Goal: Transaction & Acquisition: Book appointment/travel/reservation

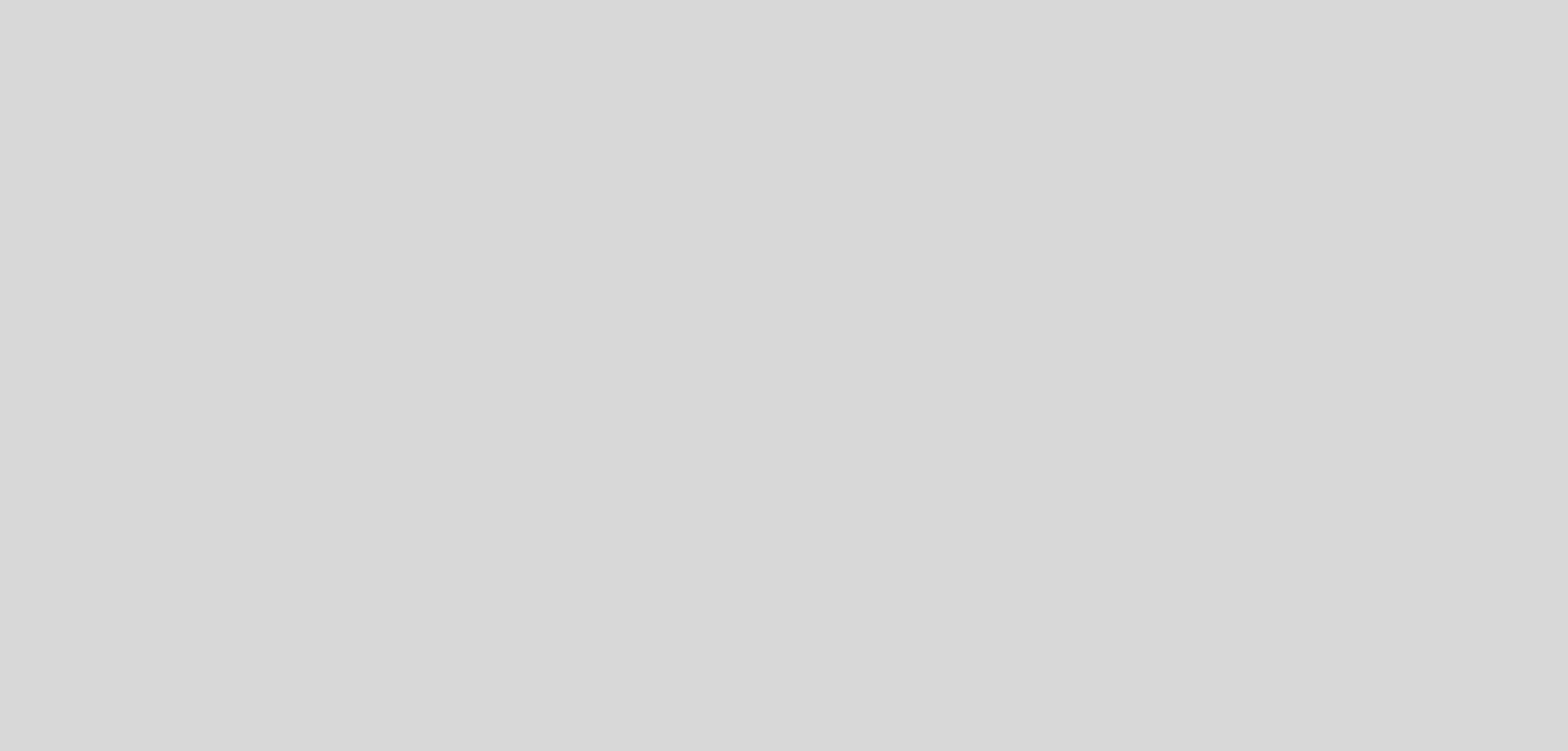
select select "es"
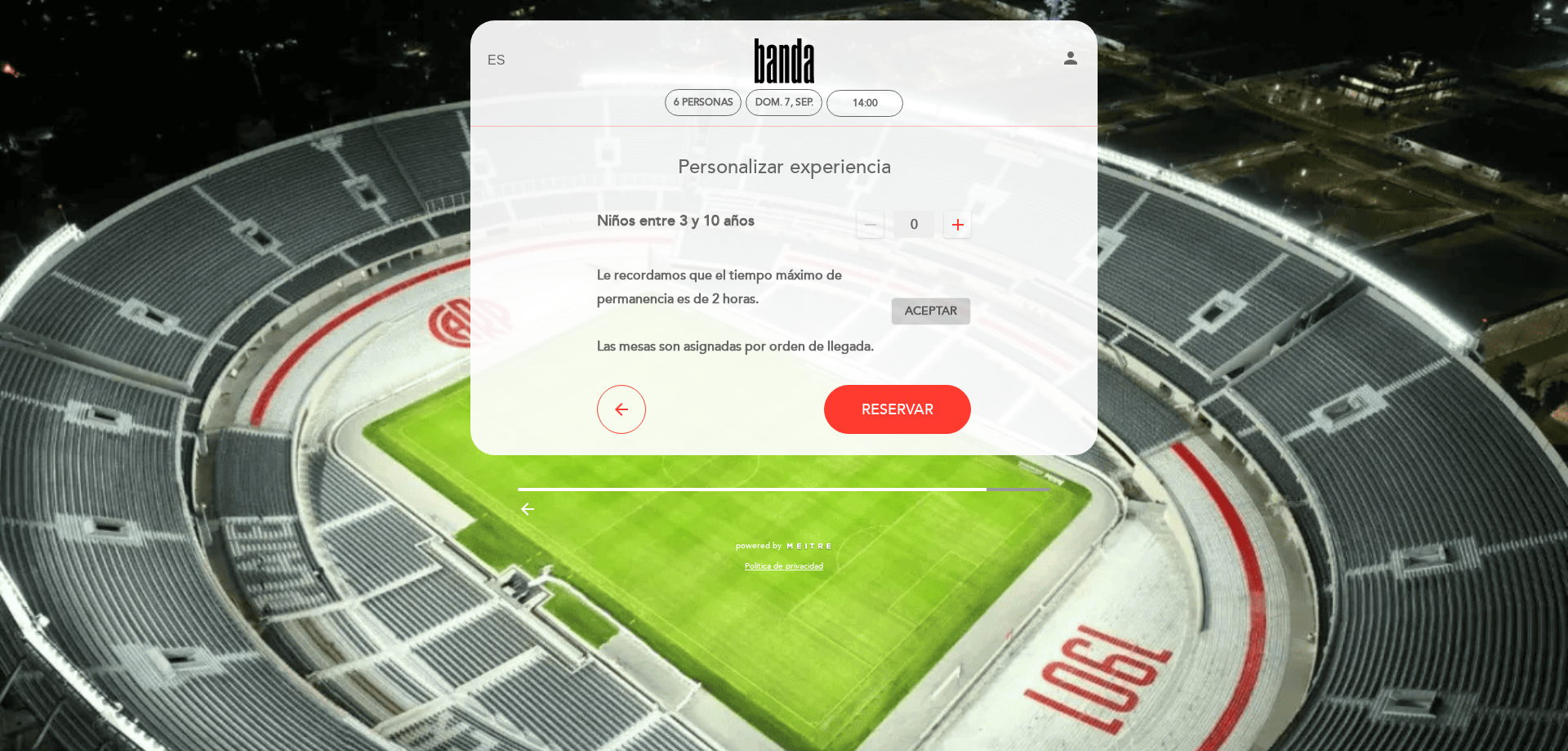
click at [930, 307] on span "Aceptar" at bounding box center [931, 312] width 53 height 18
click at [911, 425] on button "Reservar" at bounding box center [898, 409] width 147 height 49
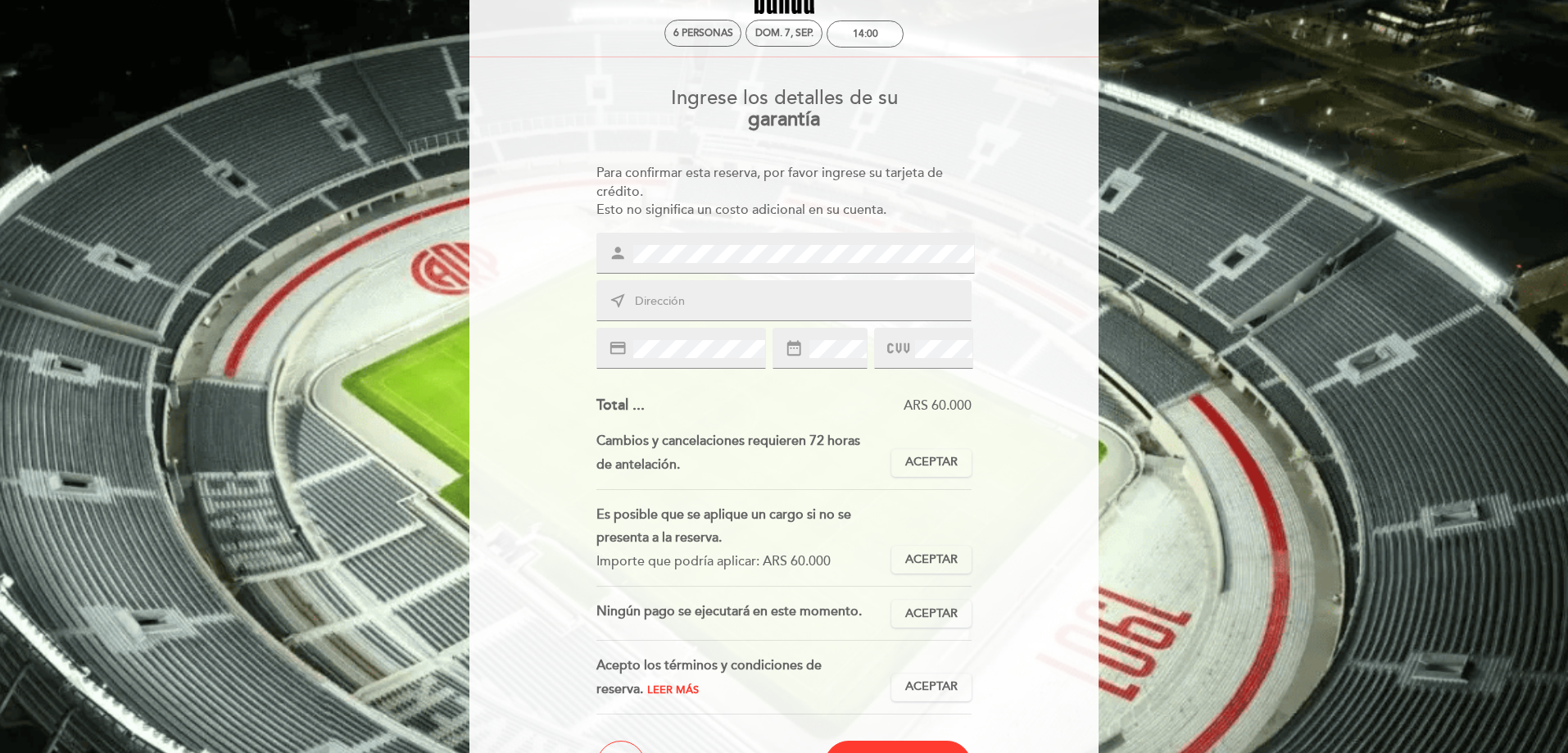
scroll to position [158, 0]
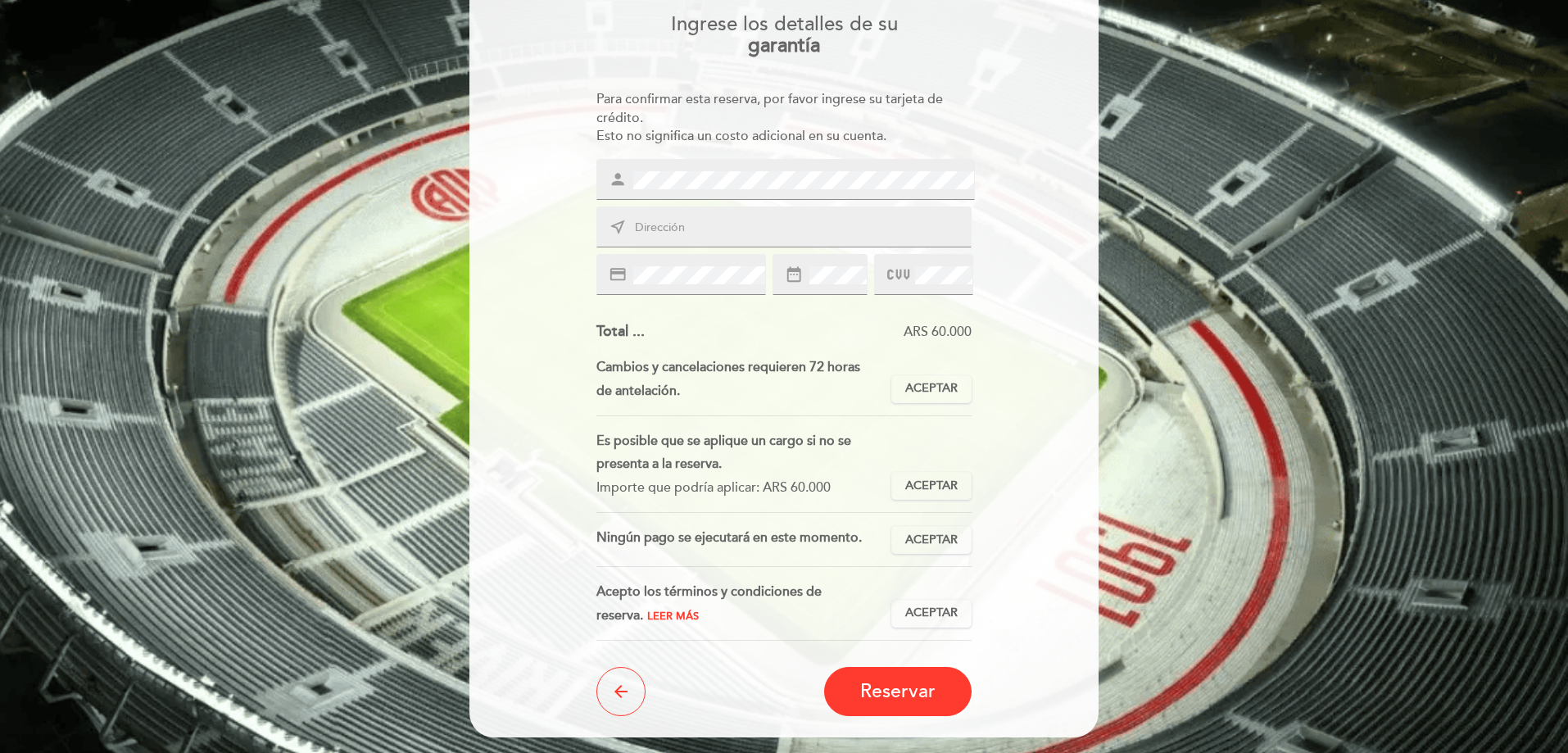
drag, startPoint x: 1256, startPoint y: 373, endPoint x: 1277, endPoint y: 440, distance: 70.2
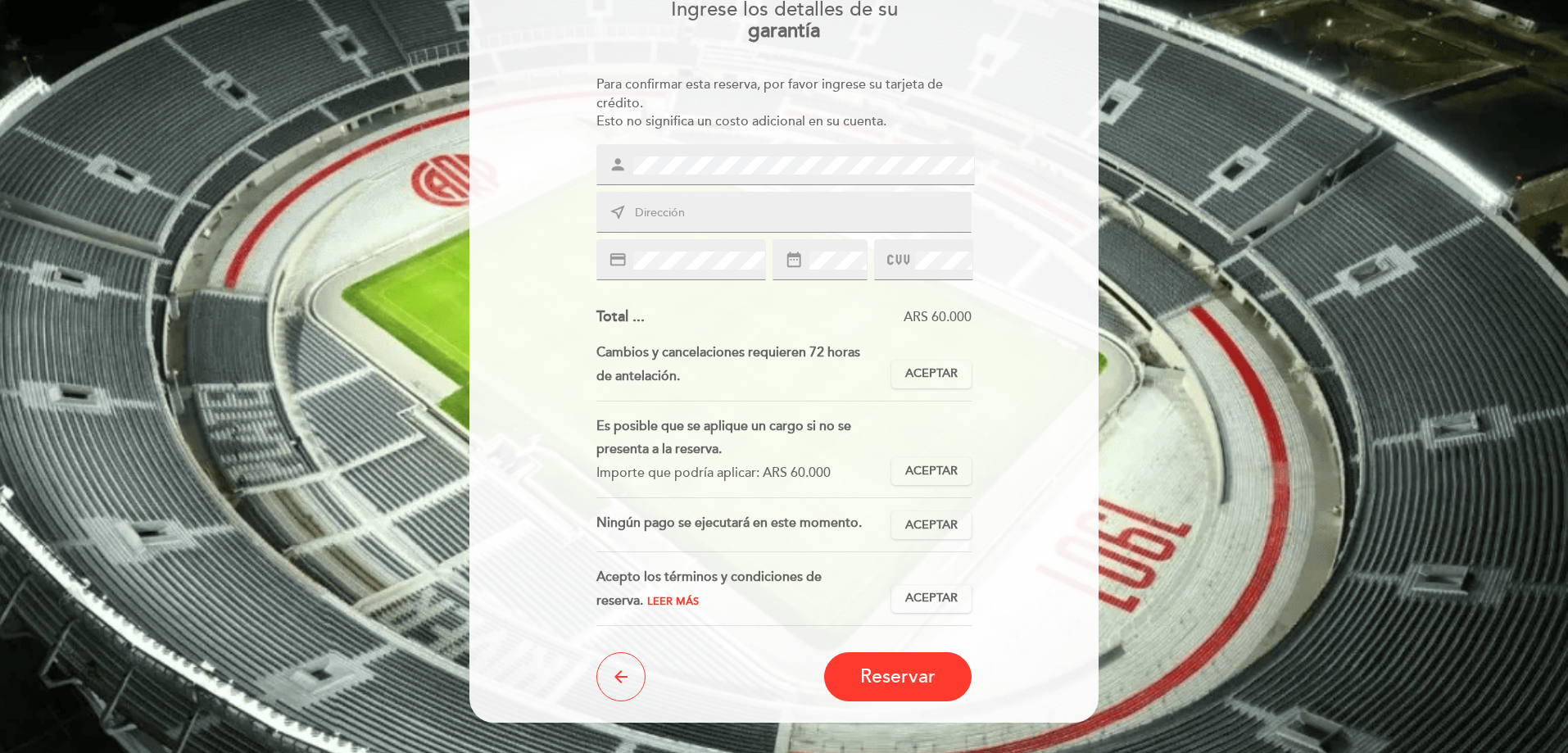
click at [704, 211] on input "text" at bounding box center [803, 214] width 341 height 18
type input "[PERSON_NAME] 1316"
click at [907, 388] on button "Aceptar Aceptado" at bounding box center [931, 374] width 80 height 28
click at [929, 477] on span "Aceptar" at bounding box center [931, 472] width 53 height 18
click at [926, 518] on span "Aceptar" at bounding box center [931, 525] width 53 height 18
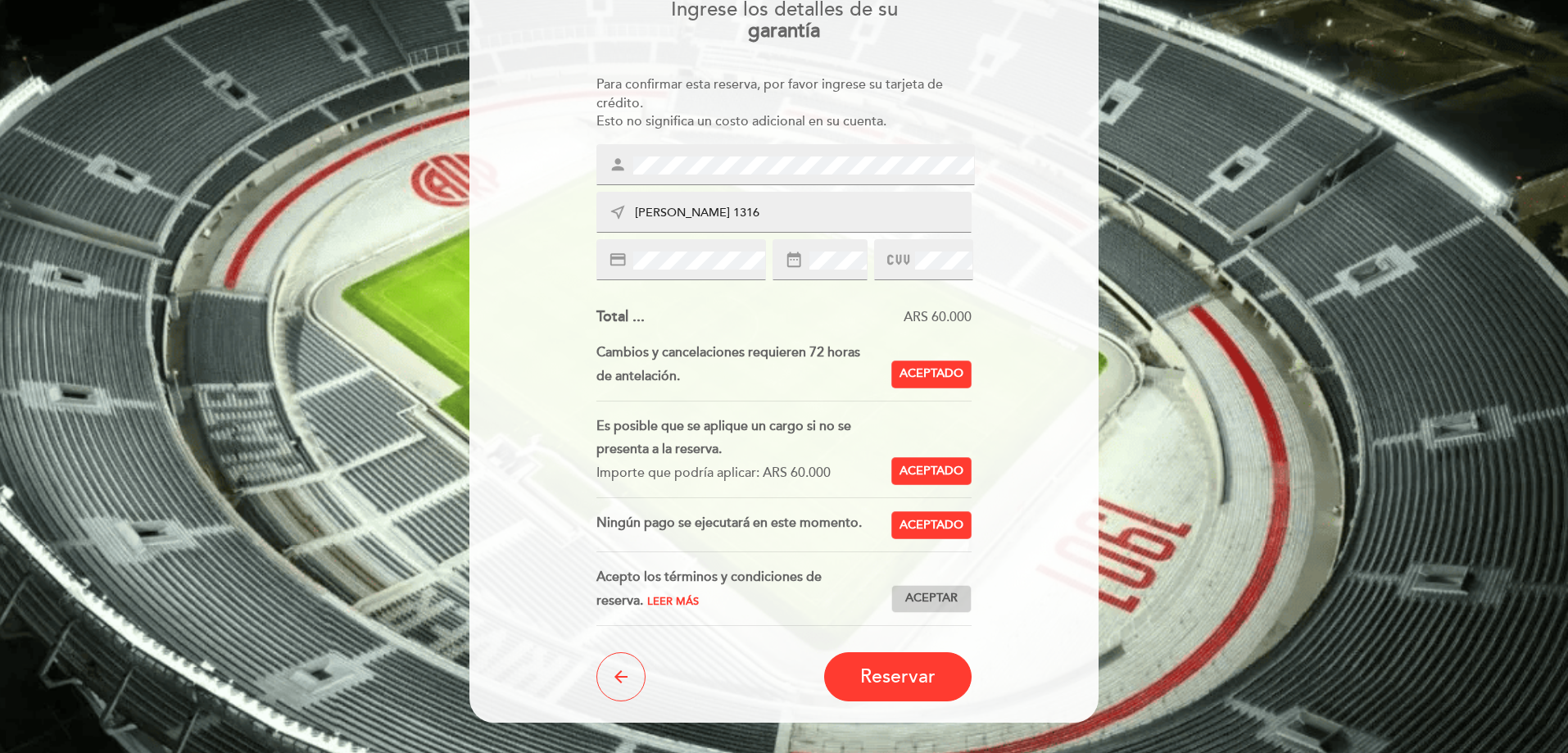
click at [957, 605] on span "Aceptar" at bounding box center [931, 598] width 53 height 18
click at [902, 671] on span "Reservar" at bounding box center [898, 676] width 75 height 23
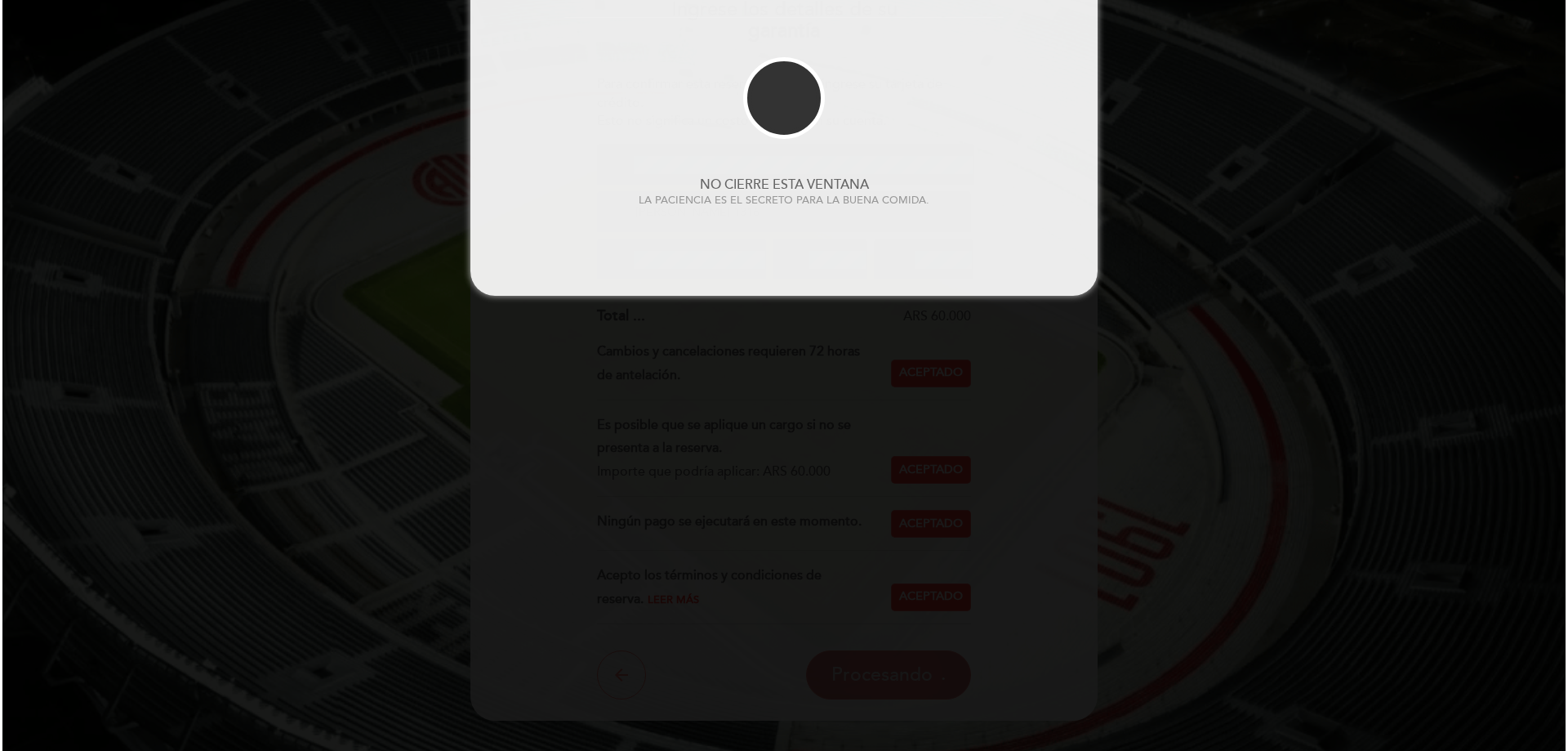
scroll to position [0, 0]
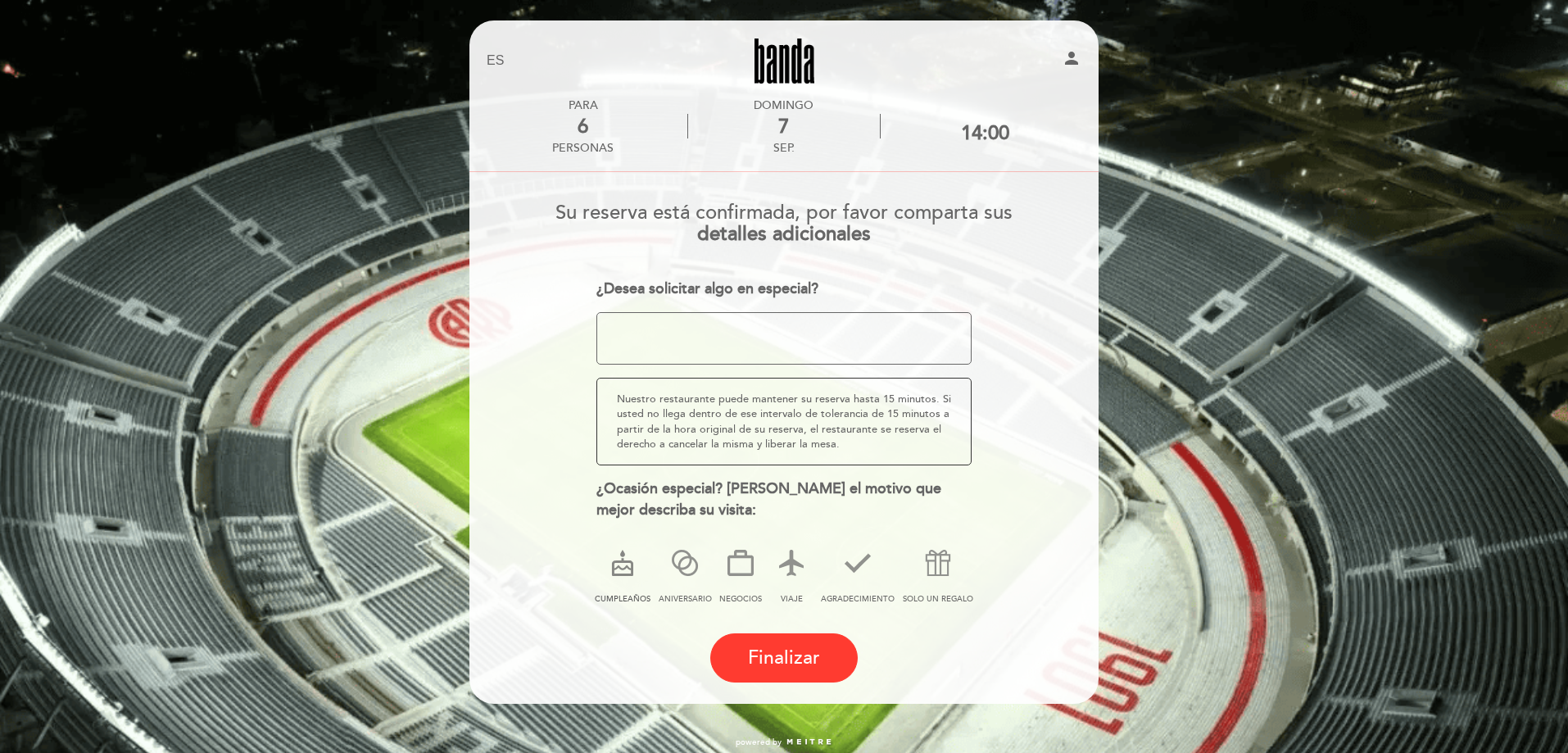
click at [623, 570] on icon at bounding box center [622, 563] width 43 height 43
click at [784, 658] on span "Finalizar" at bounding box center [784, 658] width 72 height 23
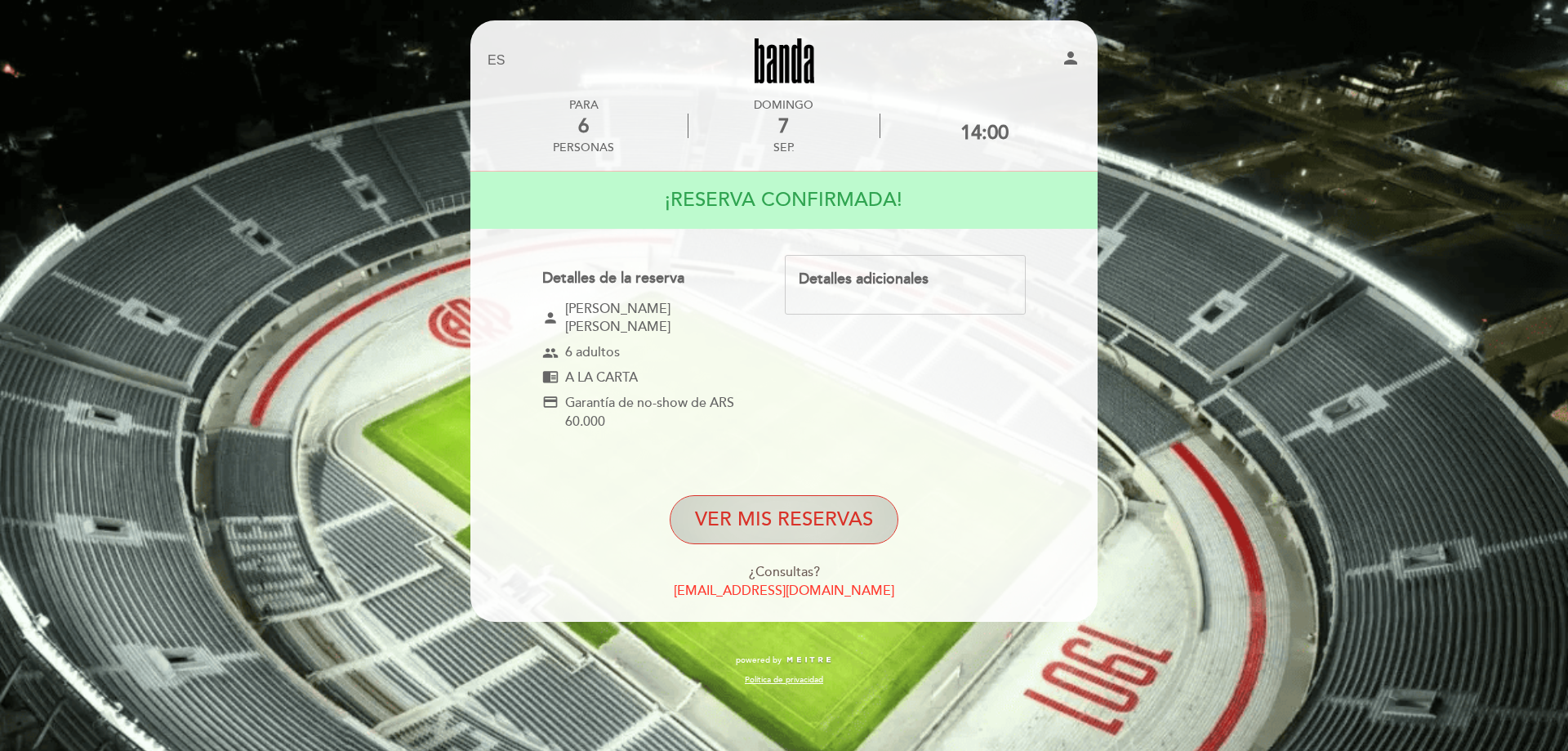
click at [778, 504] on button "VER MIS RESERVAS" at bounding box center [784, 520] width 229 height 49
select select "es"
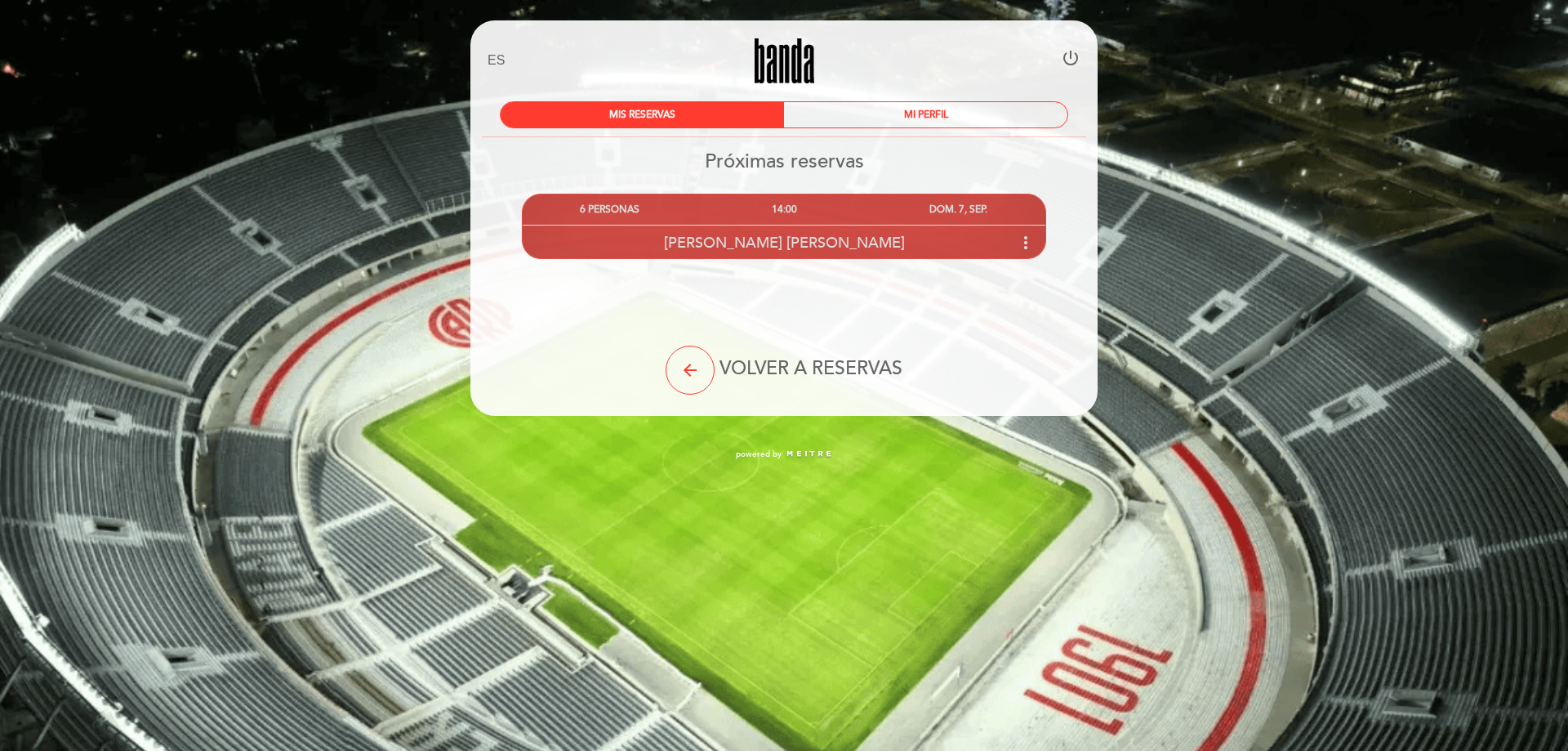
click at [796, 252] on div "[PERSON_NAME] [PERSON_NAME] more_vert" at bounding box center [784, 242] width 523 height 35
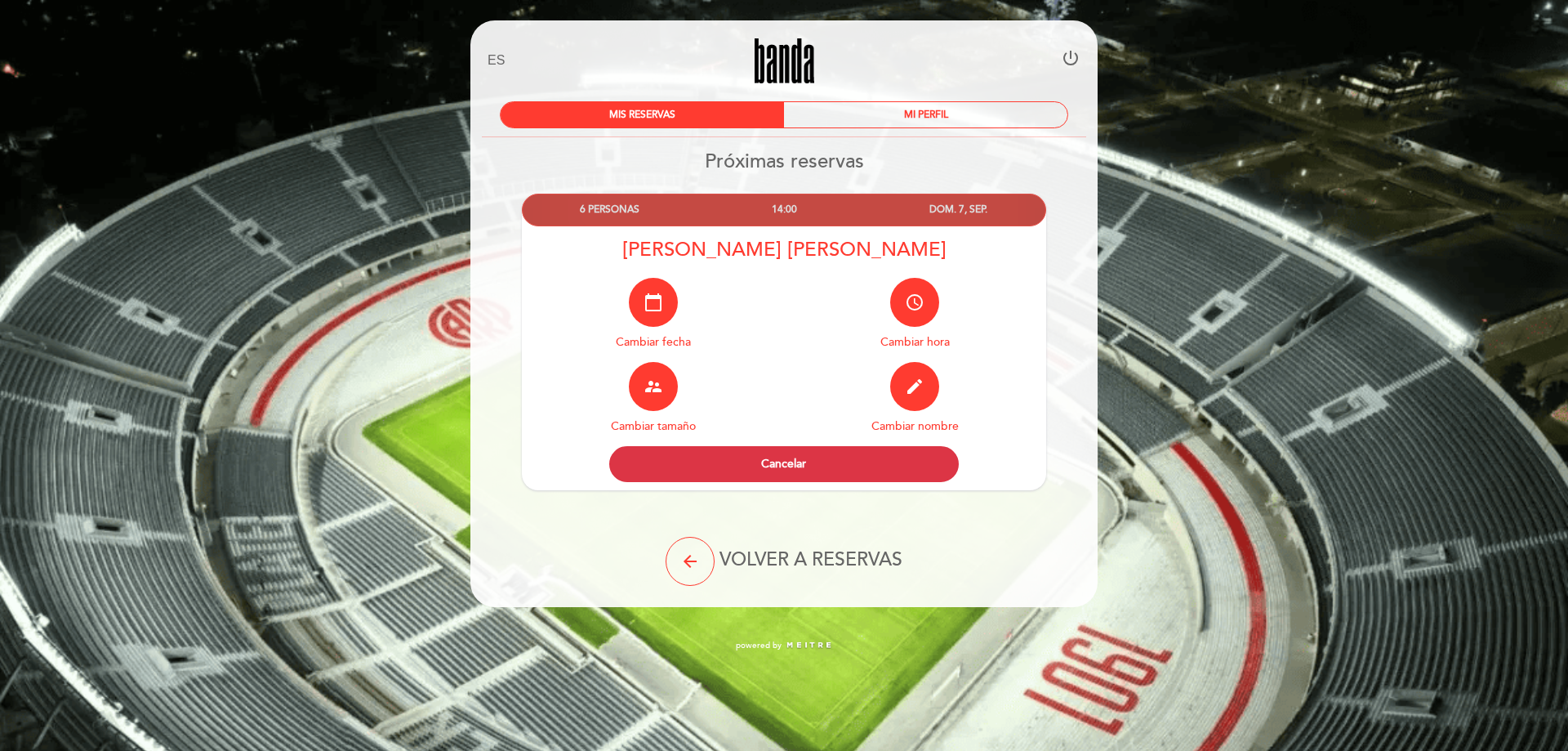
click at [1236, 318] on div "EN ES PT [GEOGRAPHIC_DATA] power_settings_new MIS RESERVAS MI PERFIL Próximas r…" at bounding box center [784, 333] width 1568 height 667
click at [913, 113] on div "MI PERFIL" at bounding box center [925, 114] width 283 height 25
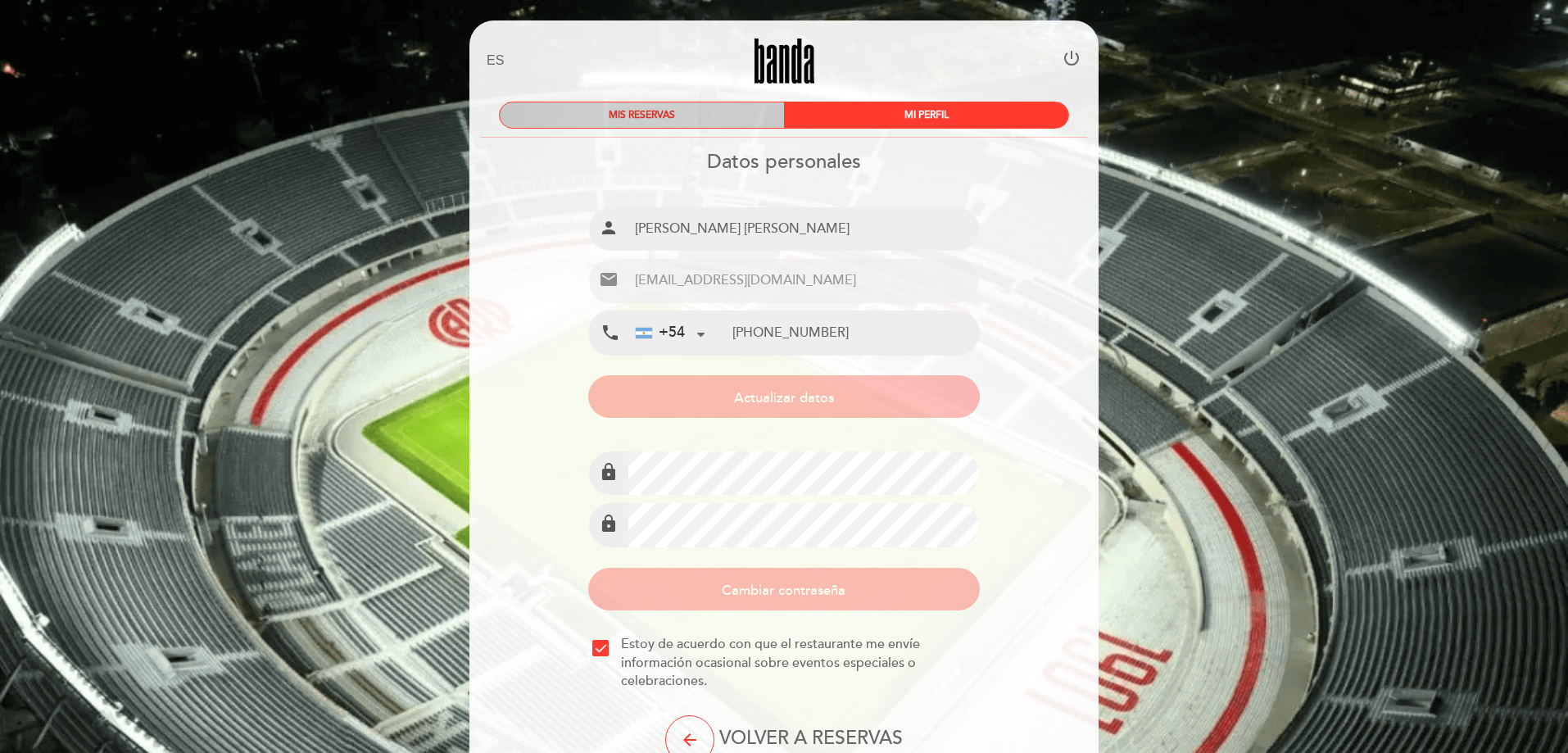
click at [698, 113] on div "MIS RESERVAS" at bounding box center [642, 115] width 284 height 25
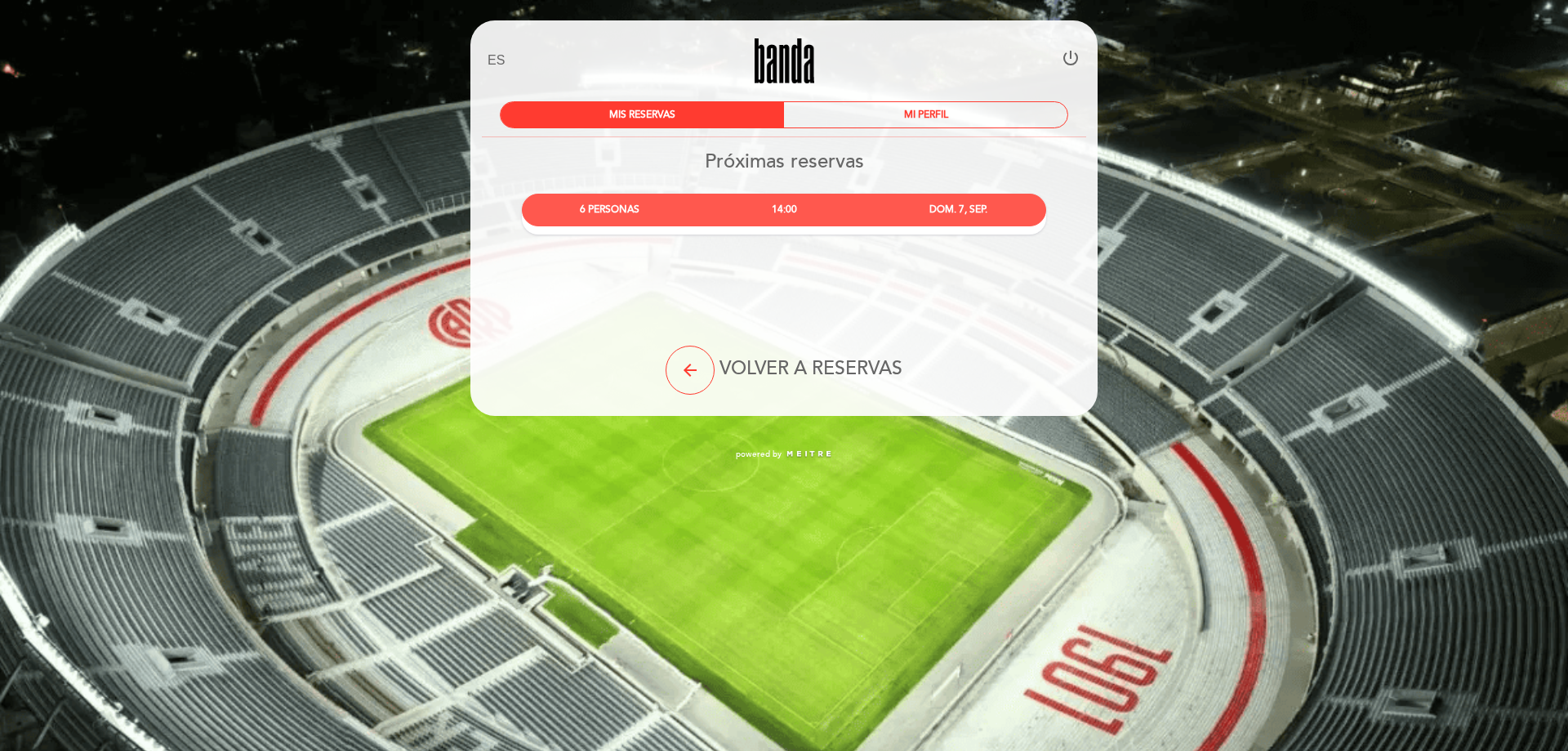
drag, startPoint x: 1222, startPoint y: 261, endPoint x: 1228, endPoint y: 343, distance: 82.2
click at [694, 368] on icon "arrow_back" at bounding box center [690, 369] width 19 height 19
select select "es"
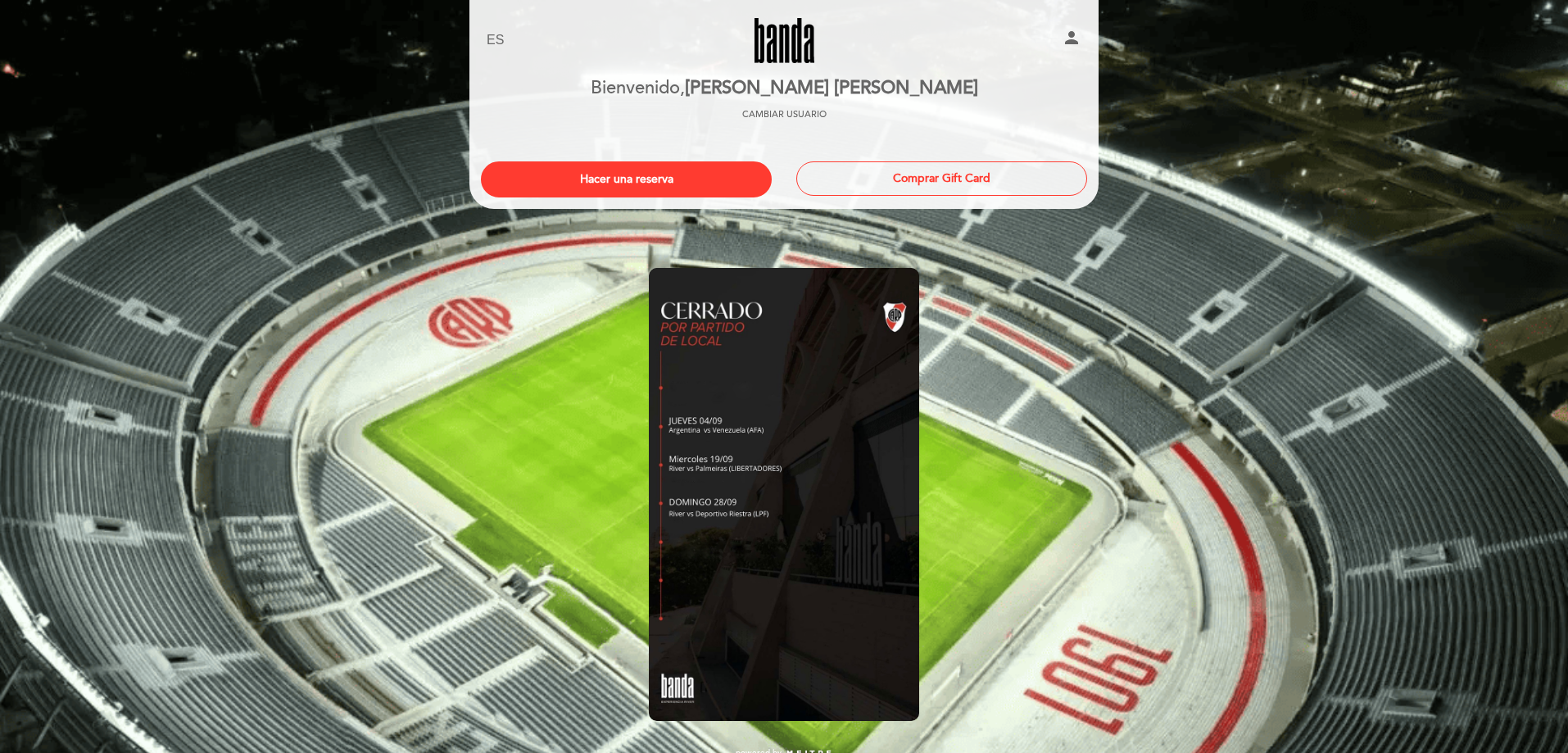
click at [1075, 43] on icon "person" at bounding box center [1071, 37] width 19 height 19
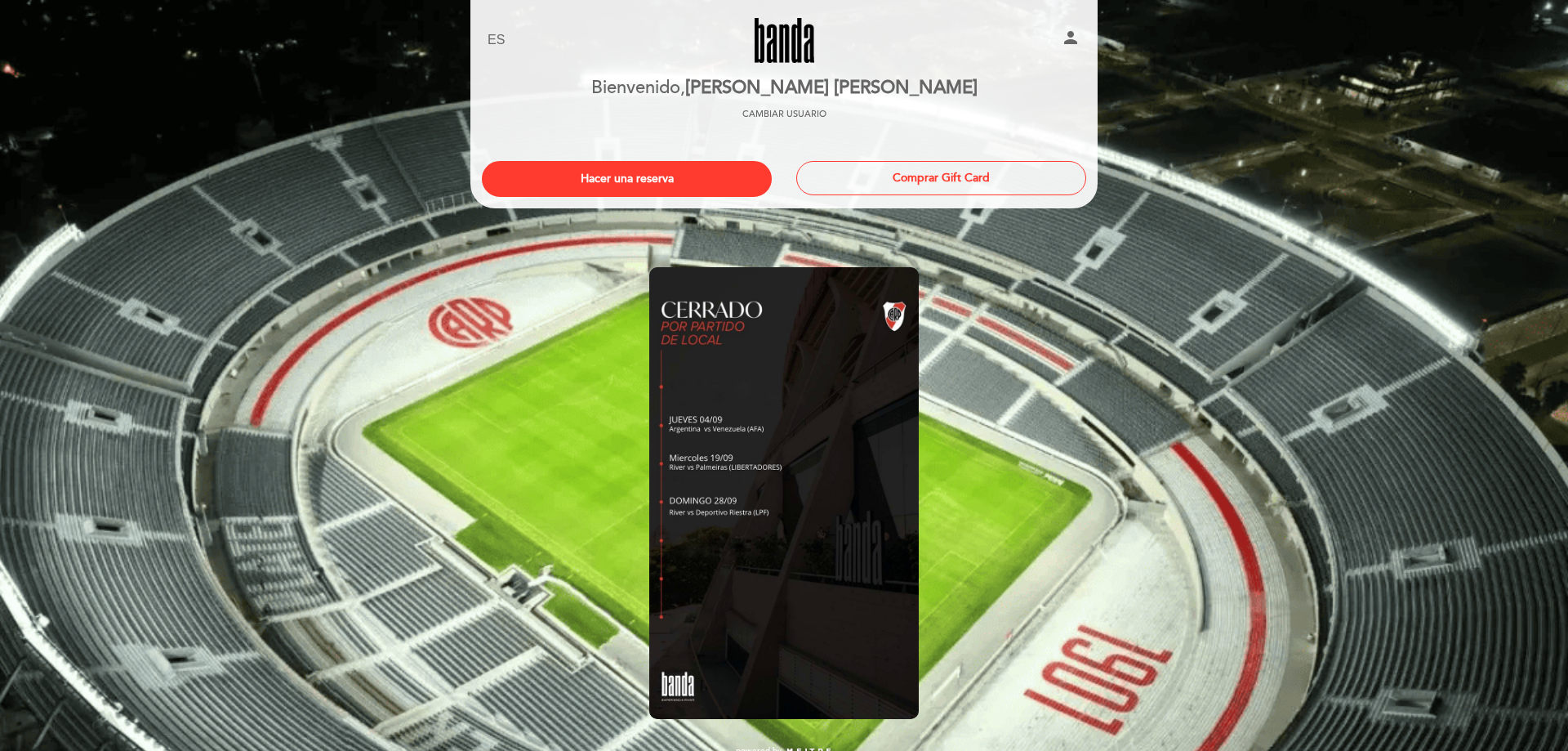
select select "es"
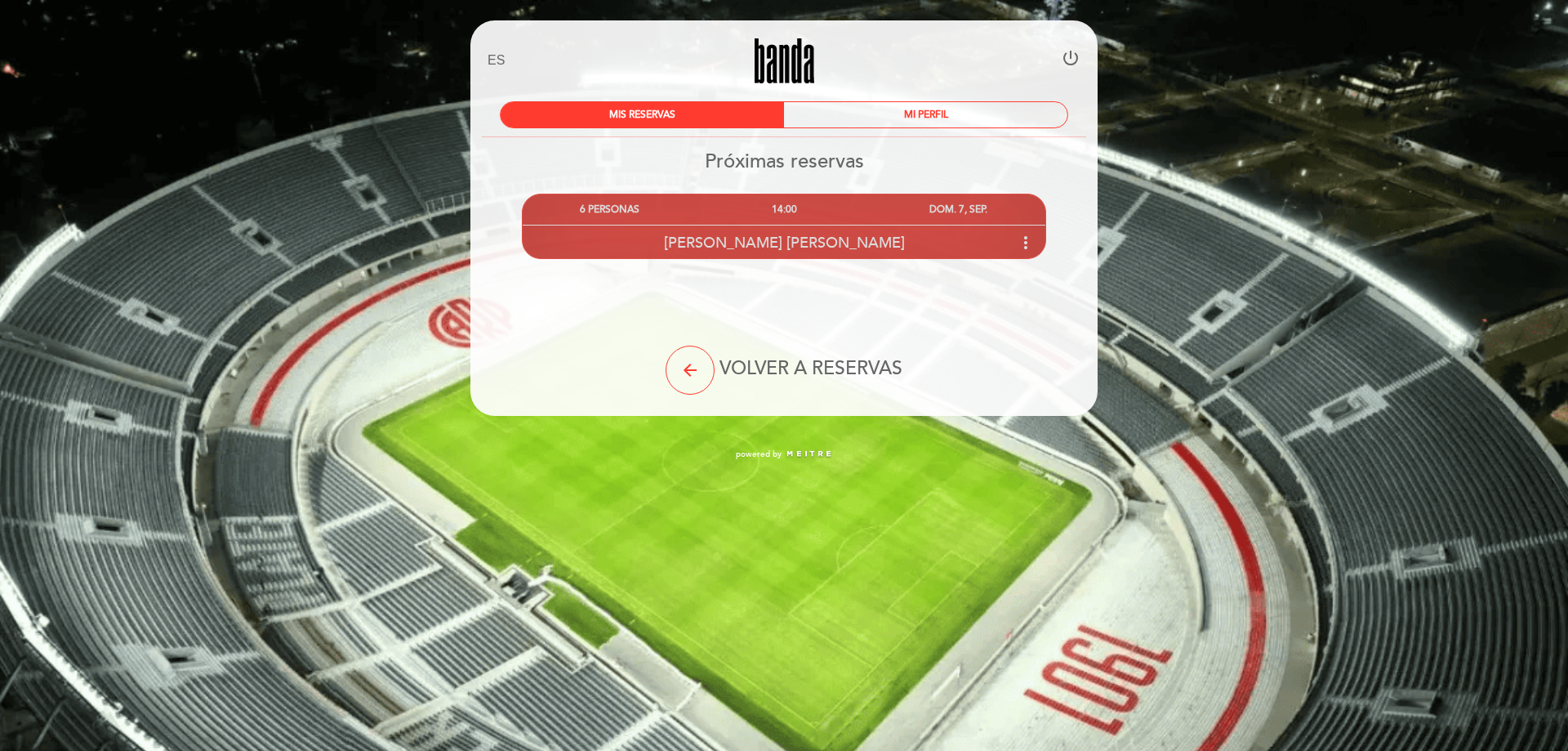
click at [847, 247] on div "[PERSON_NAME] [PERSON_NAME] more_vert" at bounding box center [784, 242] width 523 height 35
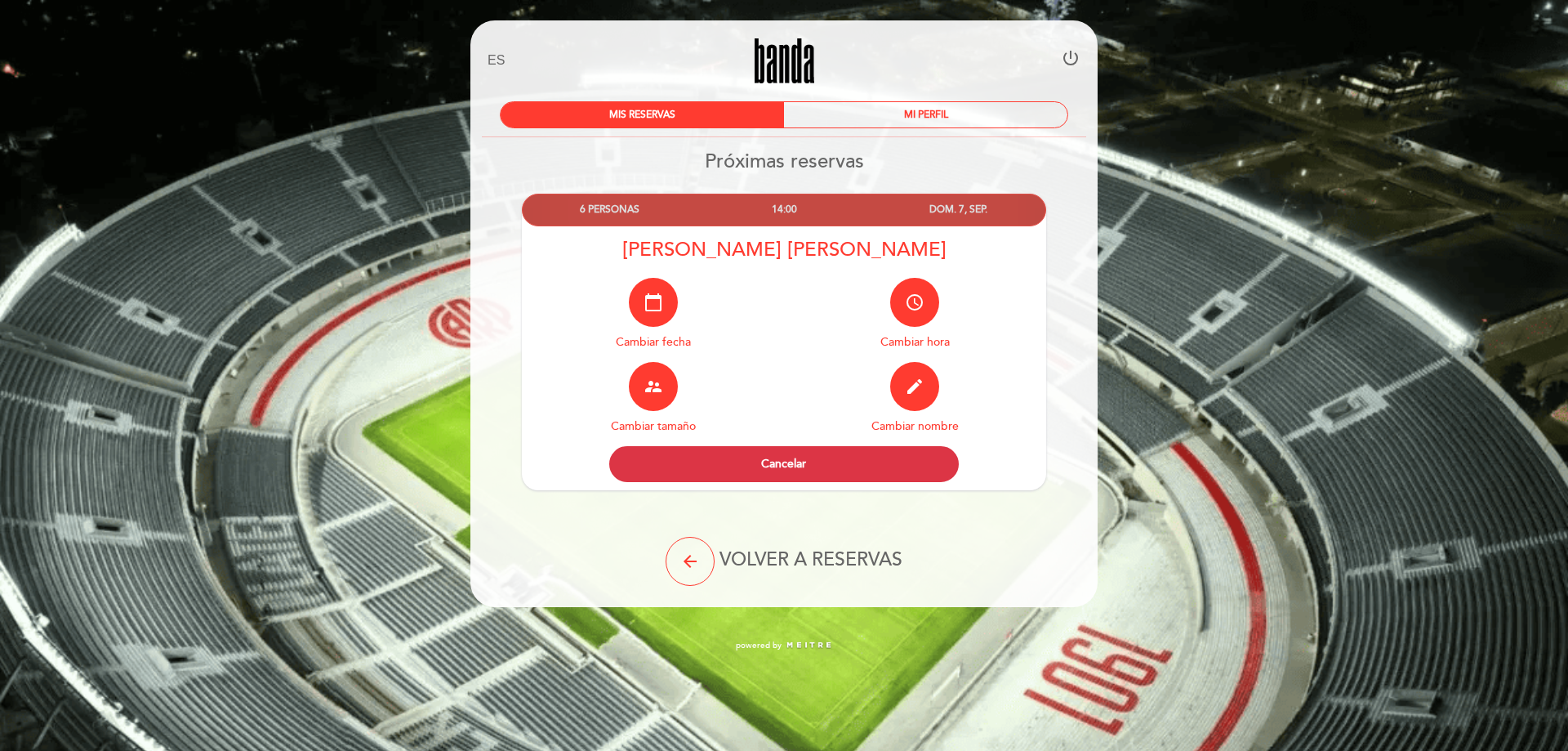
click at [1261, 304] on div "EN ES PT [GEOGRAPHIC_DATA] power_settings_new MIS RESERVAS MI PERFIL Próximas r…" at bounding box center [784, 333] width 1568 height 667
